Goal: Information Seeking & Learning: Learn about a topic

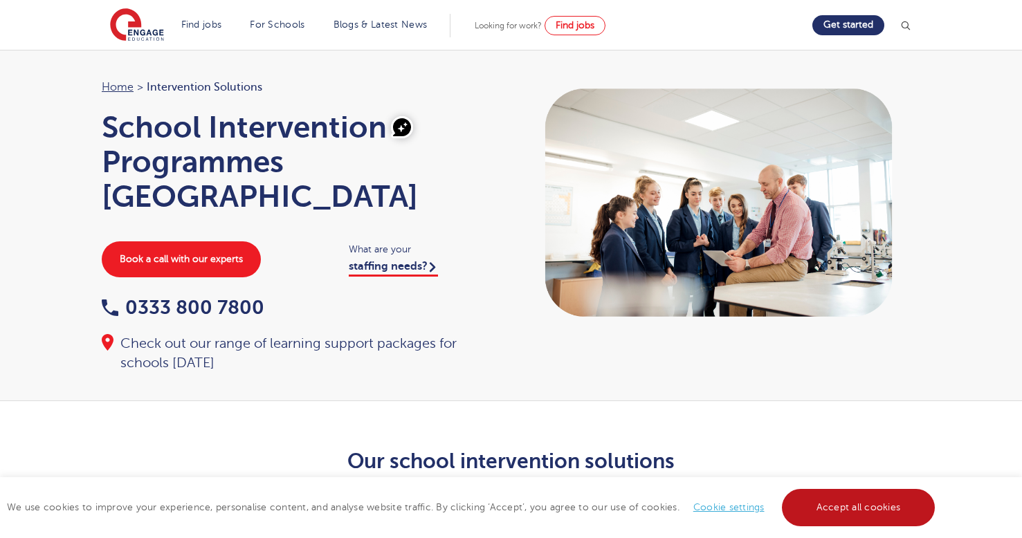
click at [858, 507] on link "Accept all cookies" at bounding box center [859, 507] width 154 height 37
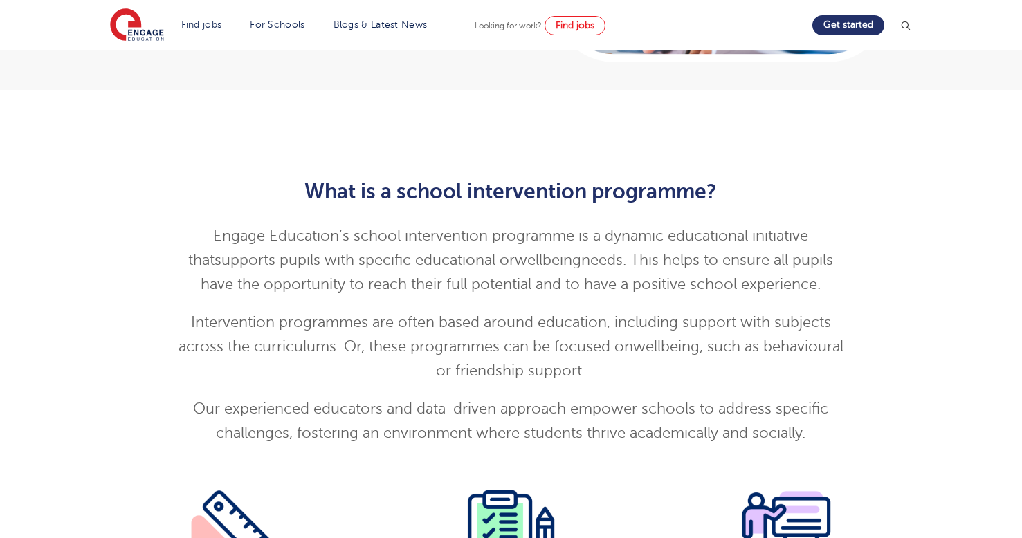
scroll to position [1325, 0]
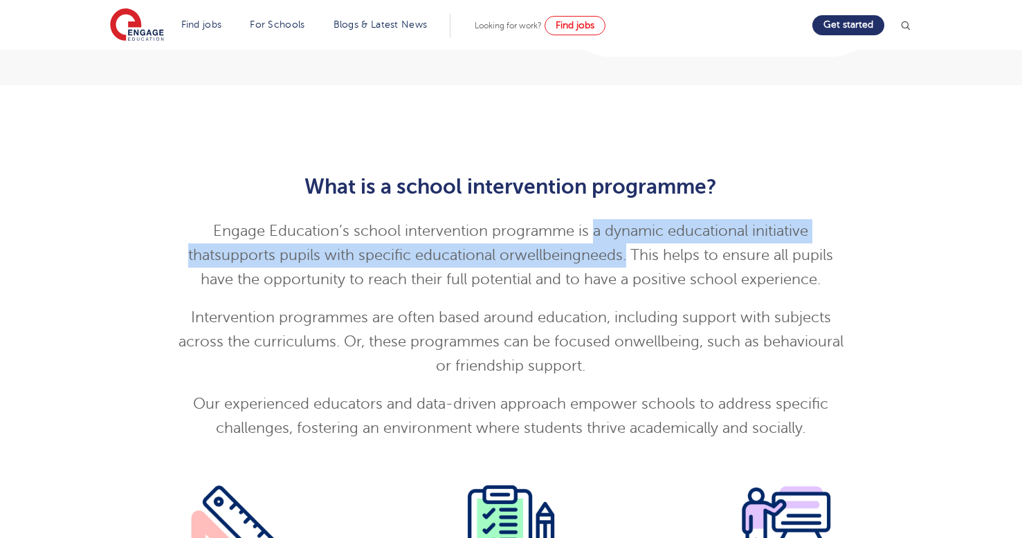
drag, startPoint x: 575, startPoint y: 217, endPoint x: 593, endPoint y: 238, distance: 27.5
click at [593, 238] on p "Engage Education’s school intervention programme is a dynamic educational initi…" at bounding box center [511, 255] width 679 height 73
copy p "a dynamic educational initiative that supports pupils with specific educational…"
click at [390, 309] on span "Intervention programmes are often based around education, including support with" at bounding box center [480, 317] width 579 height 17
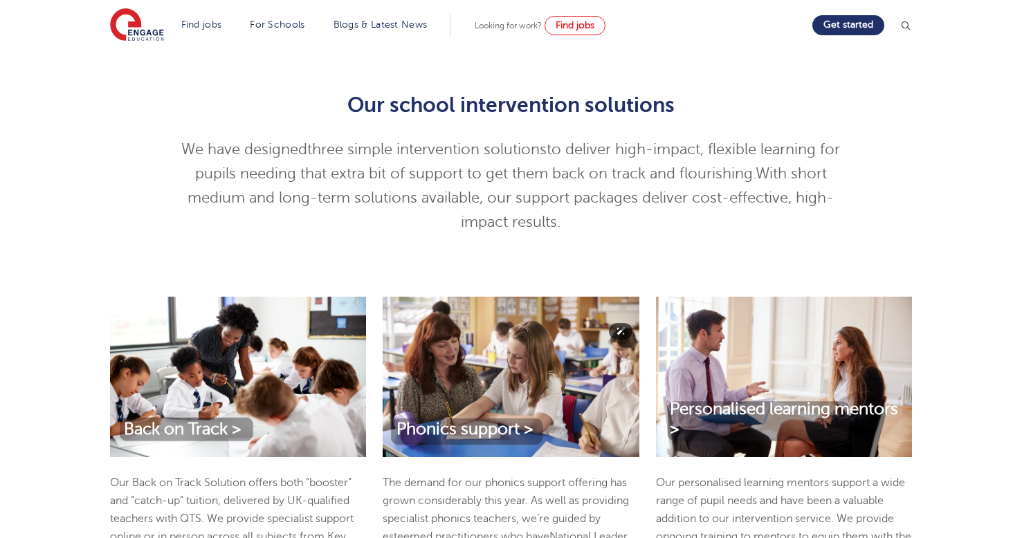
scroll to position [0, 0]
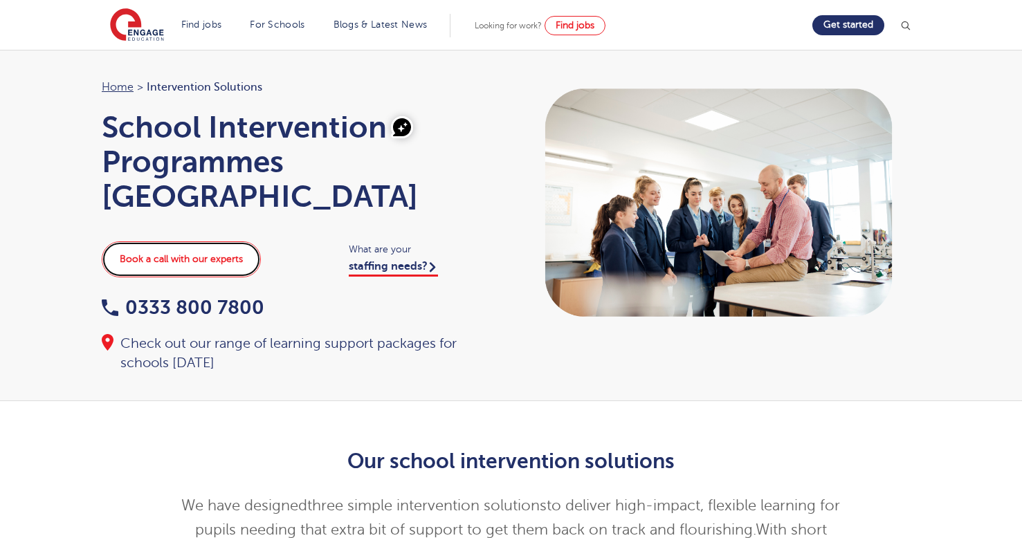
click at [227, 242] on link "Book a call with our experts" at bounding box center [181, 260] width 159 height 36
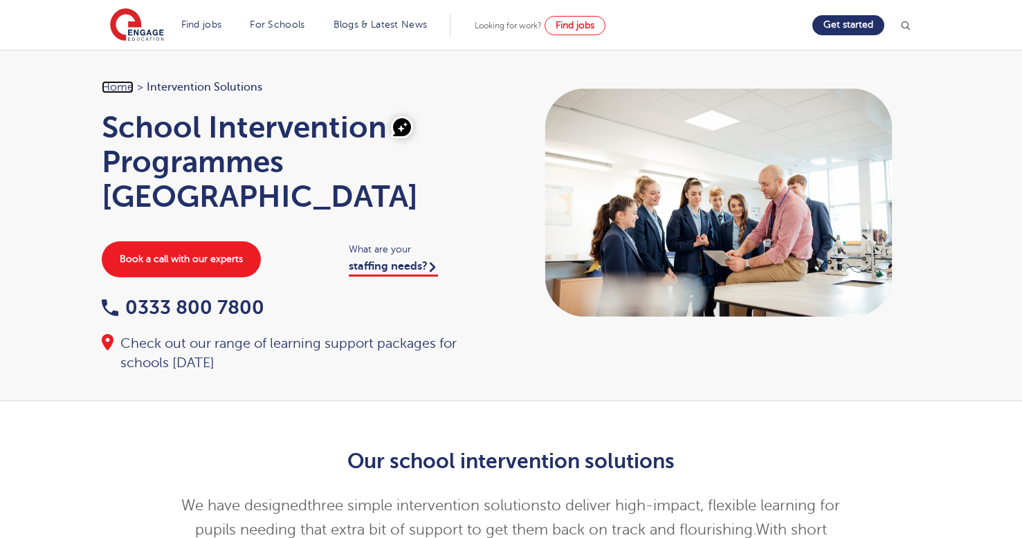
click at [116, 87] on link "Home" at bounding box center [118, 87] width 32 height 12
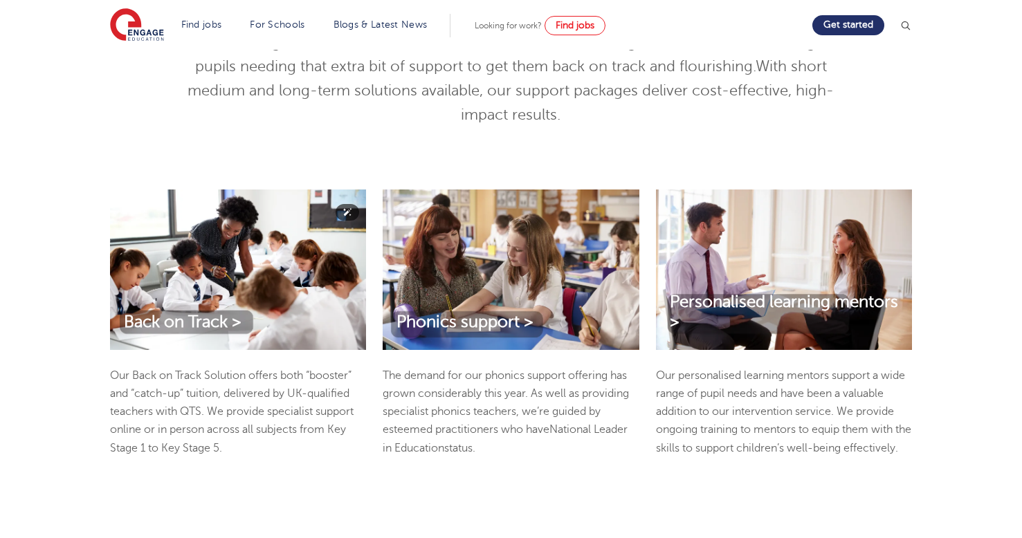
scroll to position [475, 0]
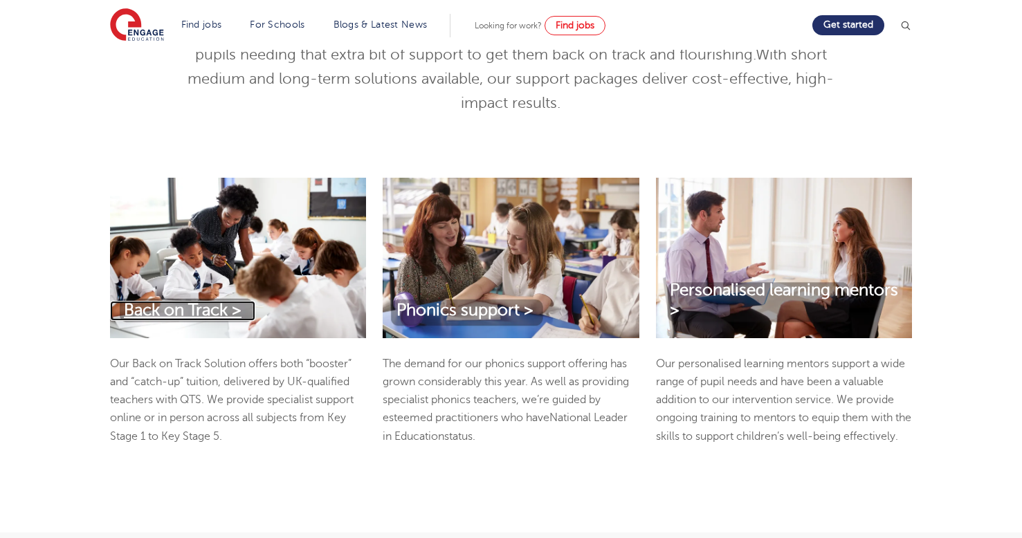
click at [208, 301] on span "Back on Track >" at bounding box center [183, 310] width 118 height 19
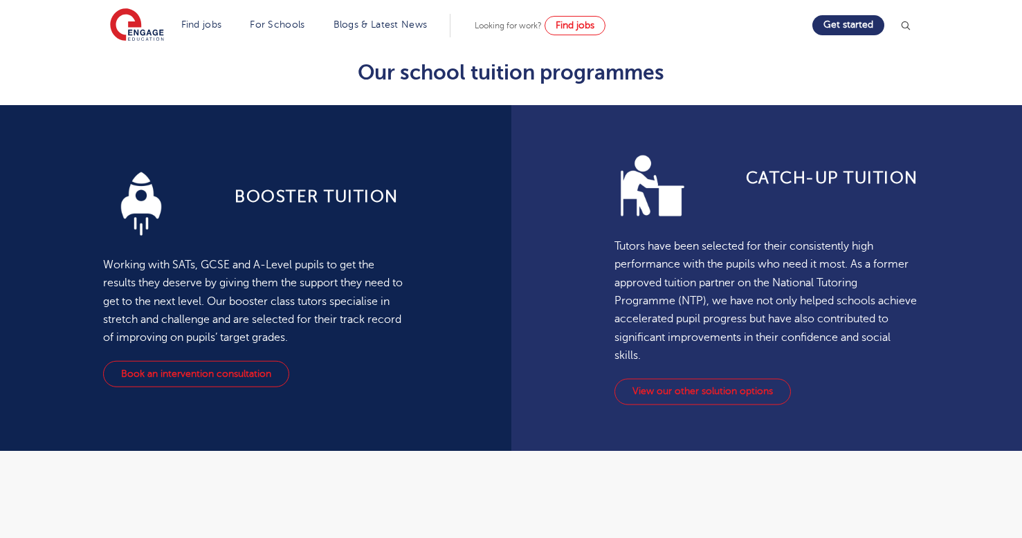
scroll to position [594, 0]
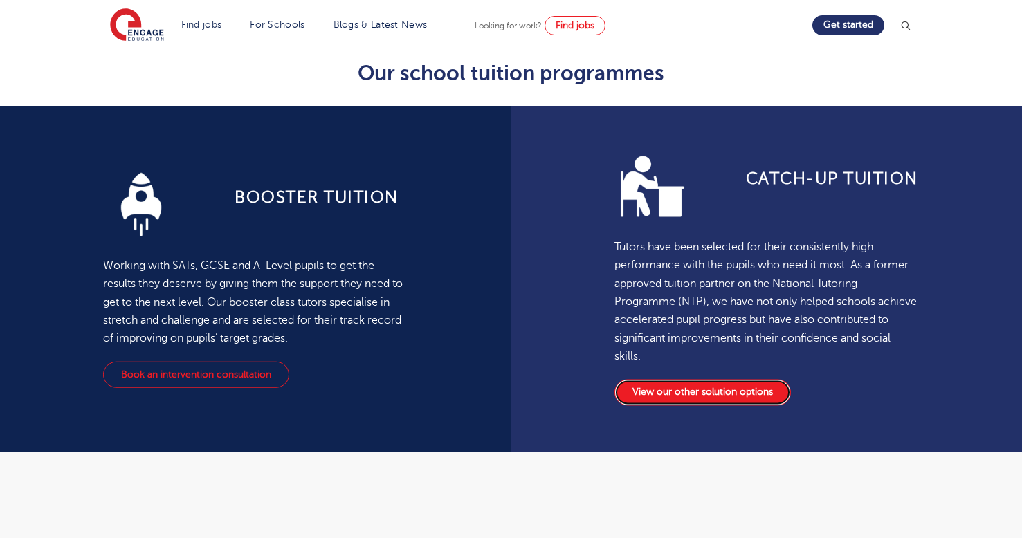
click at [688, 397] on link "View our other solution options" at bounding box center [703, 393] width 176 height 26
